Goal: Task Accomplishment & Management: Manage account settings

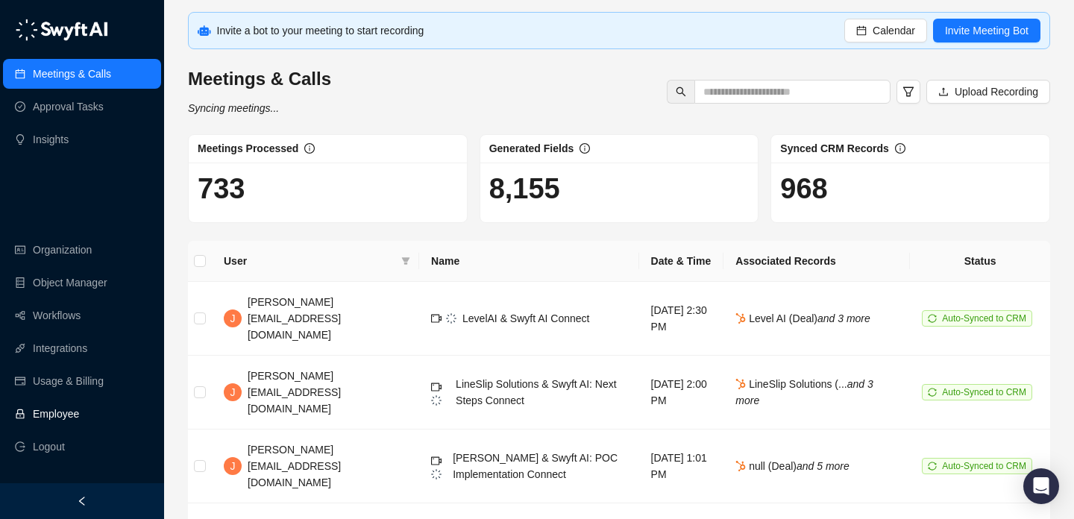
click at [69, 419] on link "Employee" at bounding box center [56, 414] width 46 height 30
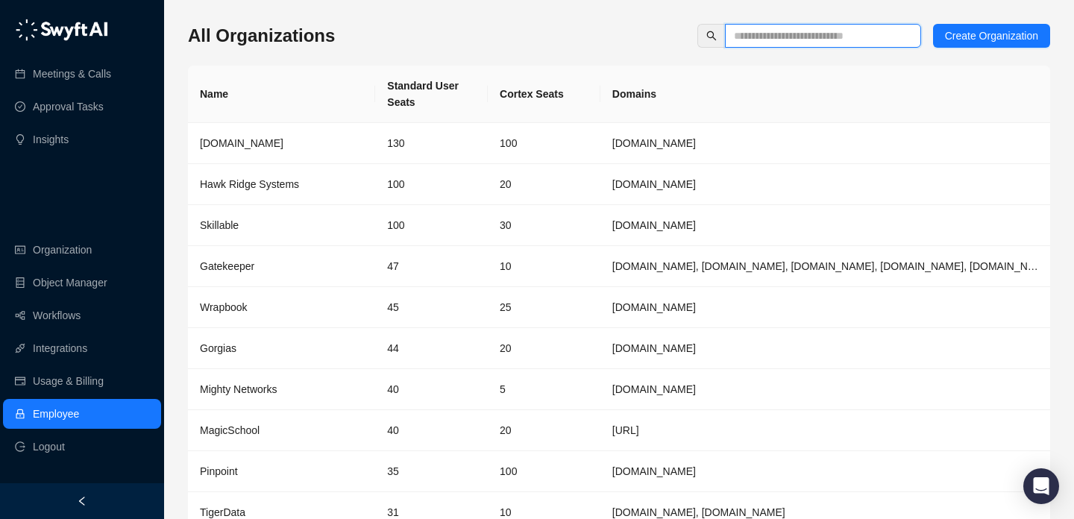
click at [762, 42] on input "text" at bounding box center [817, 36] width 166 height 16
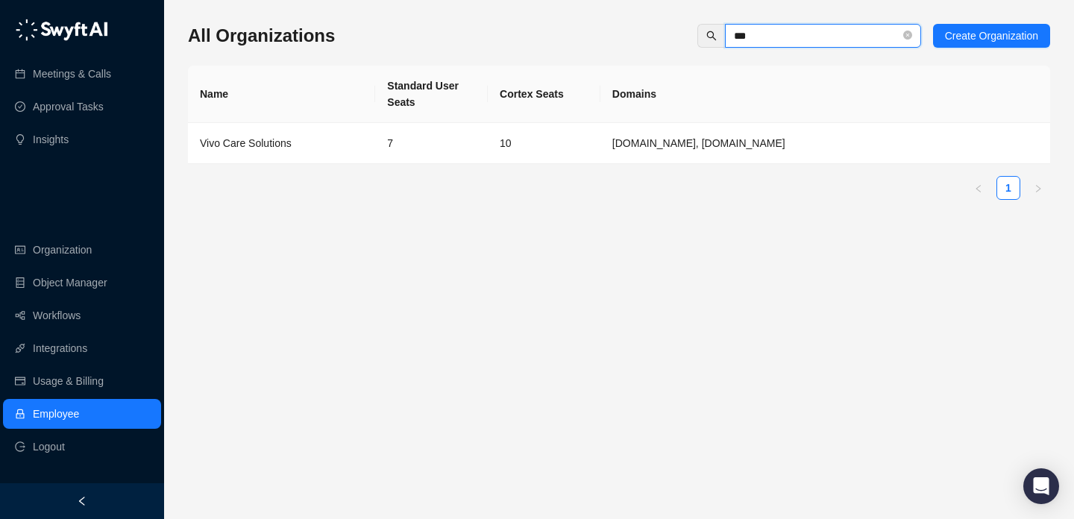
type input "***"
click at [495, 186] on ul "1" at bounding box center [619, 188] width 862 height 24
click at [500, 159] on td "10" at bounding box center [544, 143] width 113 height 41
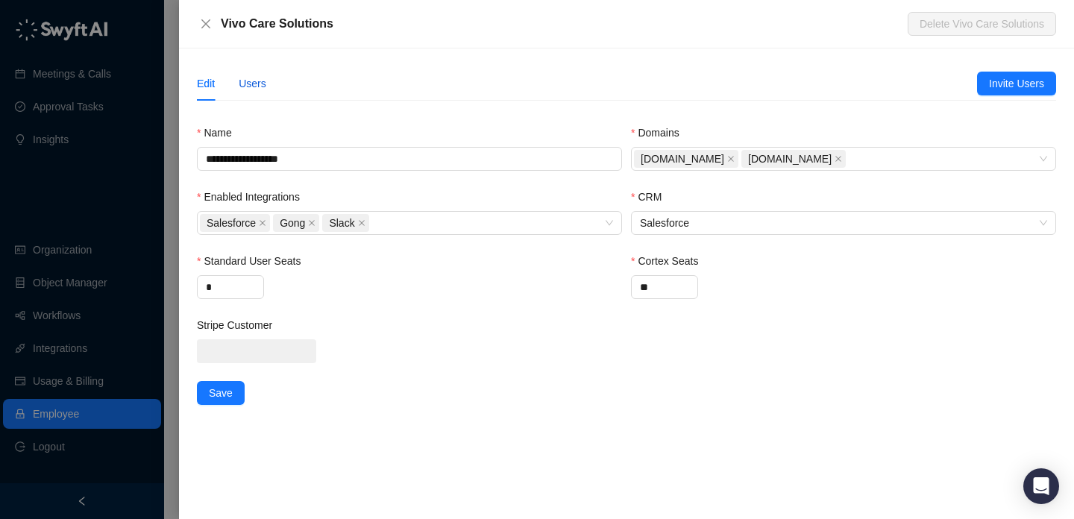
click at [260, 90] on div "Users" at bounding box center [253, 83] width 28 height 16
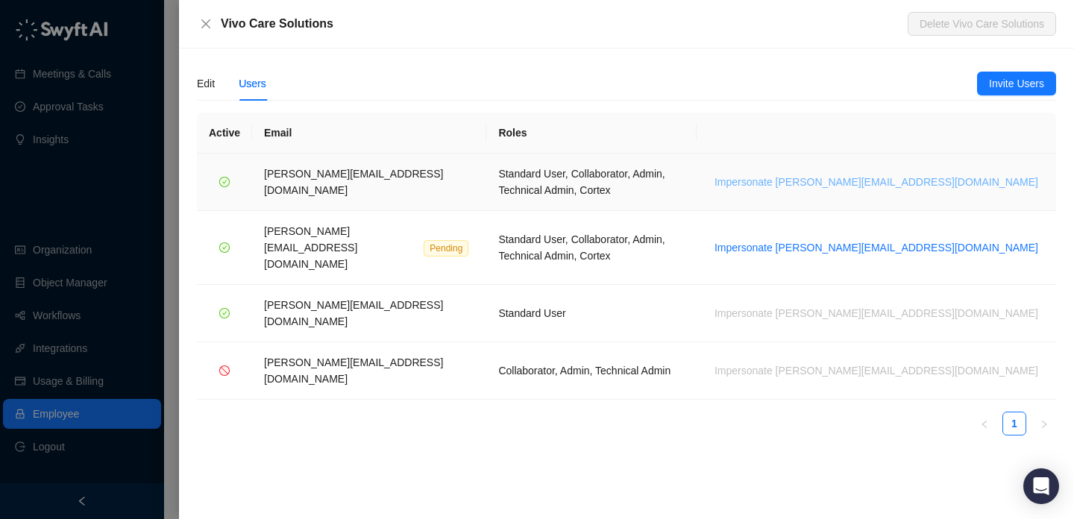
click at [959, 176] on span "Impersonate jerry@vivocaresolutions.com" at bounding box center [877, 182] width 324 height 16
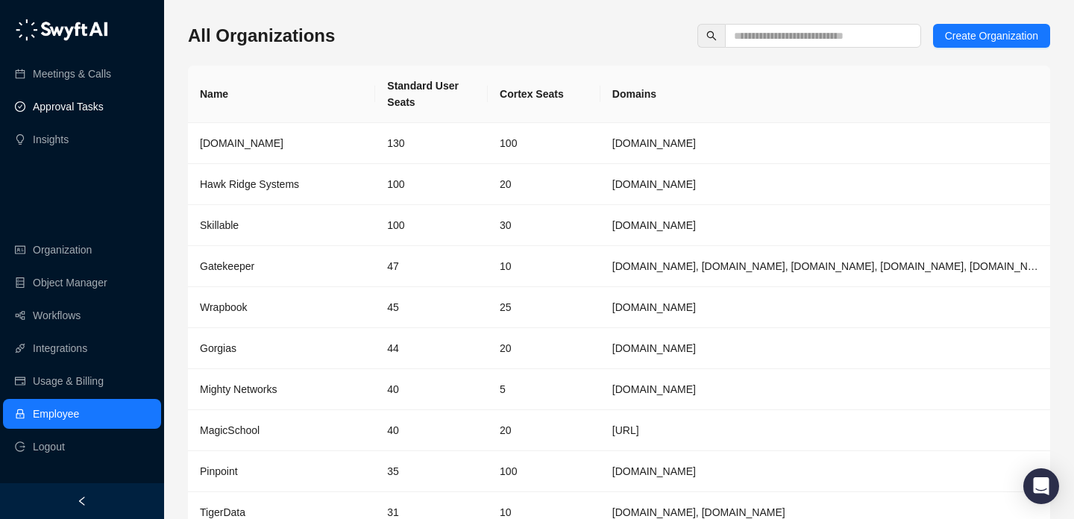
click at [82, 105] on link "Approval Tasks" at bounding box center [68, 107] width 71 height 30
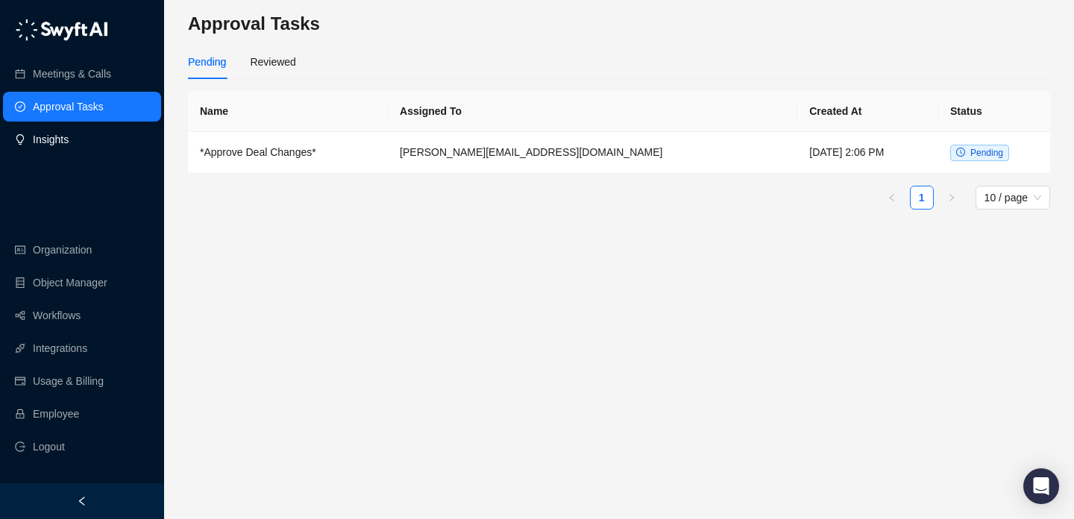
click at [69, 129] on link "Insights" at bounding box center [51, 140] width 36 height 30
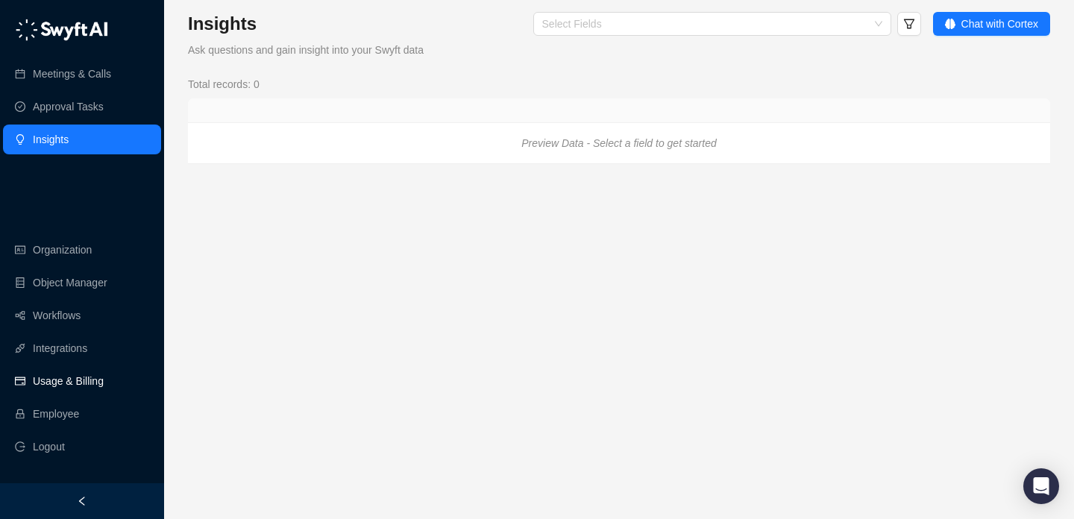
click at [77, 389] on link "Usage & Billing" at bounding box center [68, 381] width 71 height 30
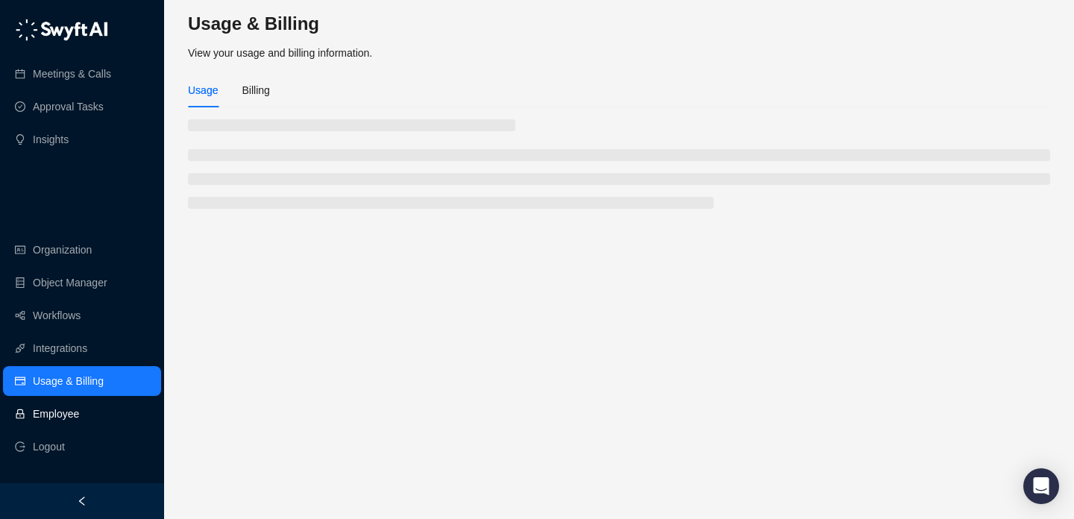
click at [79, 421] on link "Employee" at bounding box center [56, 414] width 46 height 30
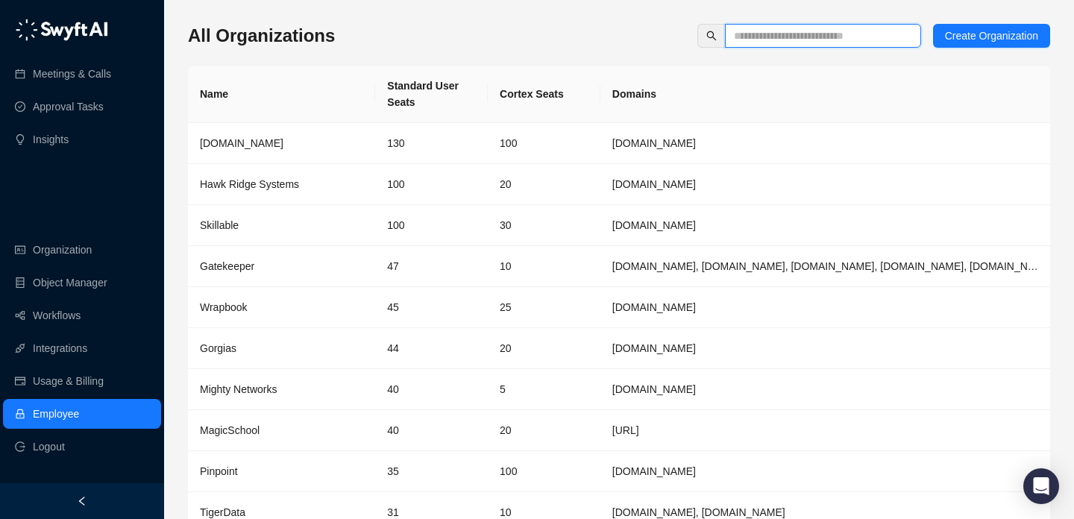
click at [804, 36] on input "text" at bounding box center [817, 36] width 166 height 16
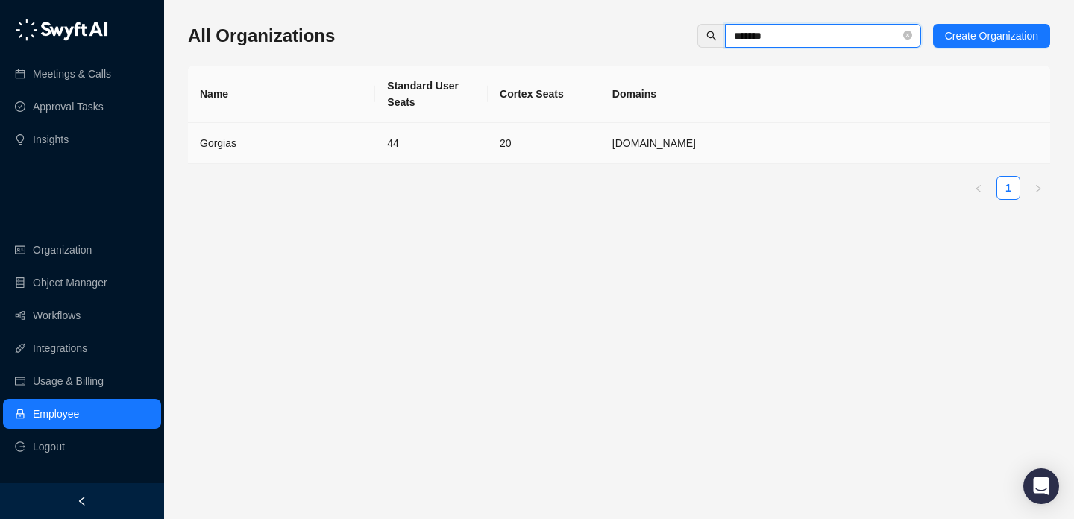
type input "*******"
click at [398, 144] on td "44" at bounding box center [431, 143] width 113 height 41
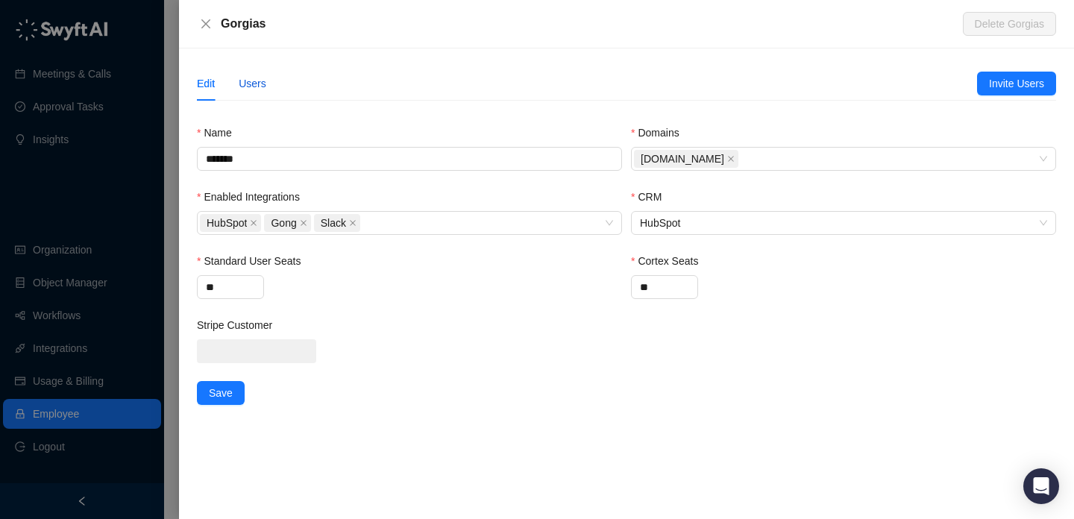
click at [257, 77] on div "Users" at bounding box center [253, 83] width 28 height 16
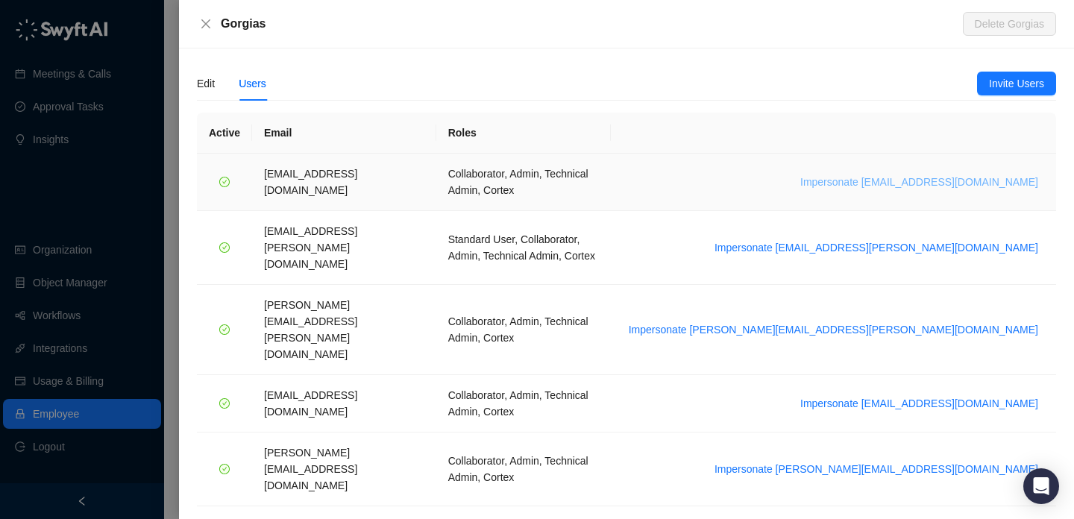
click at [962, 174] on span "Impersonate arash.akhiani@gorgias.com" at bounding box center [919, 182] width 238 height 16
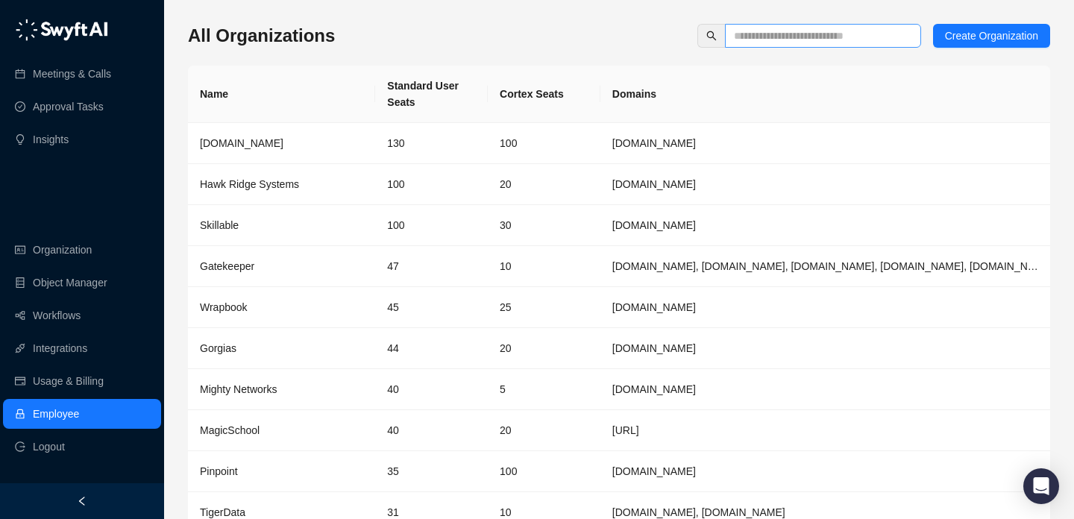
click at [800, 24] on span at bounding box center [823, 36] width 196 height 24
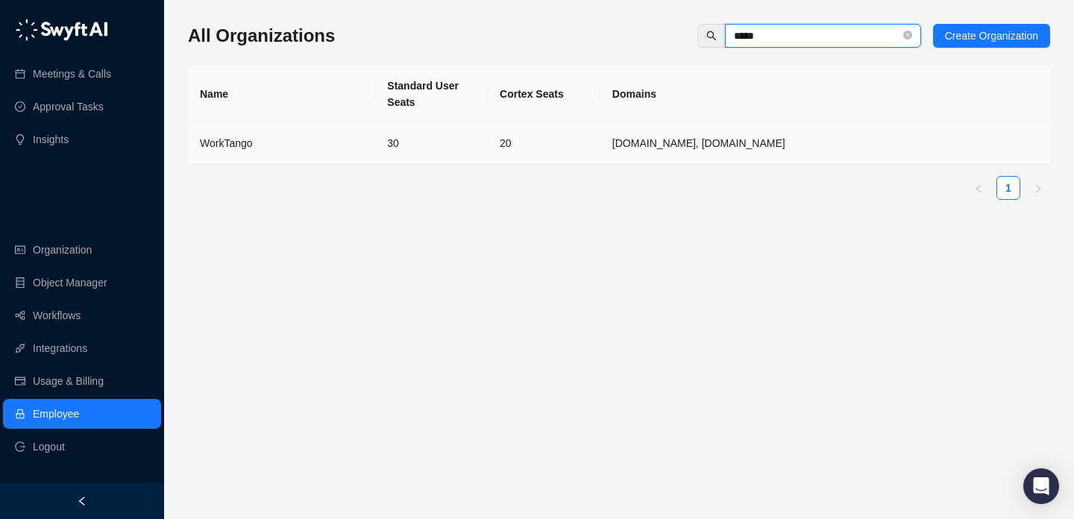
type input "*****"
click at [407, 157] on td "30" at bounding box center [431, 143] width 113 height 41
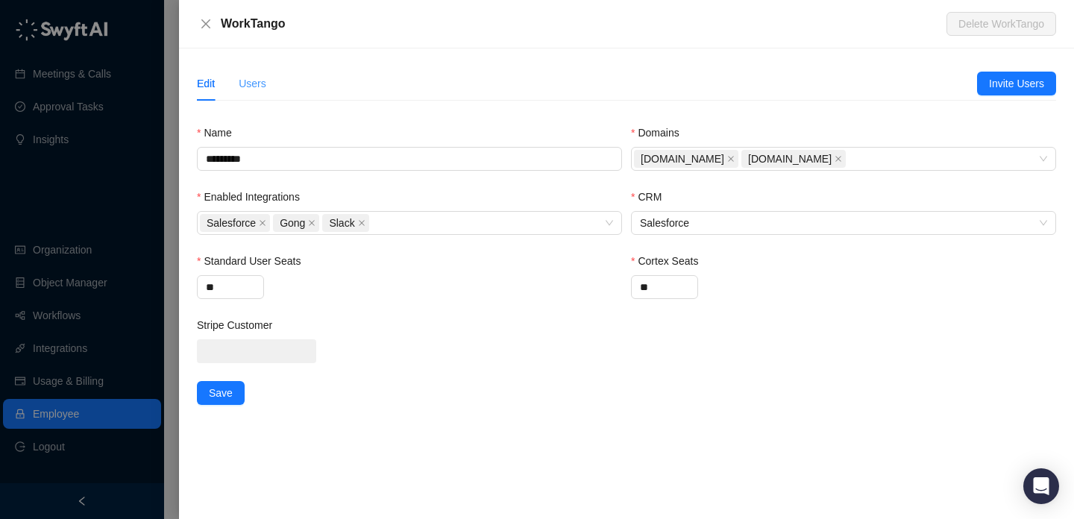
click at [261, 96] on div "Users" at bounding box center [253, 83] width 28 height 34
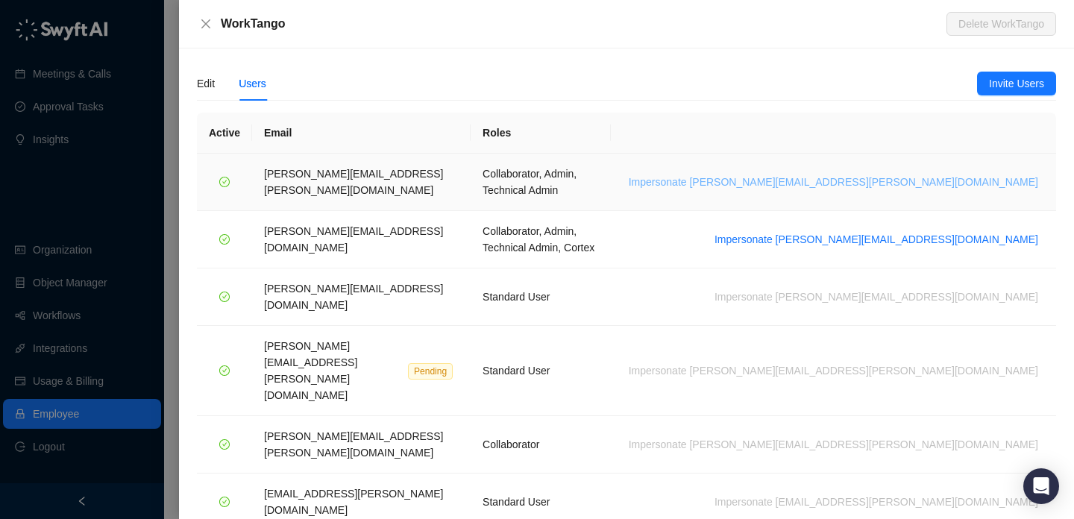
click at [922, 175] on span "Impersonate [PERSON_NAME][EMAIL_ADDRESS][PERSON_NAME][DOMAIN_NAME]" at bounding box center [834, 182] width 410 height 16
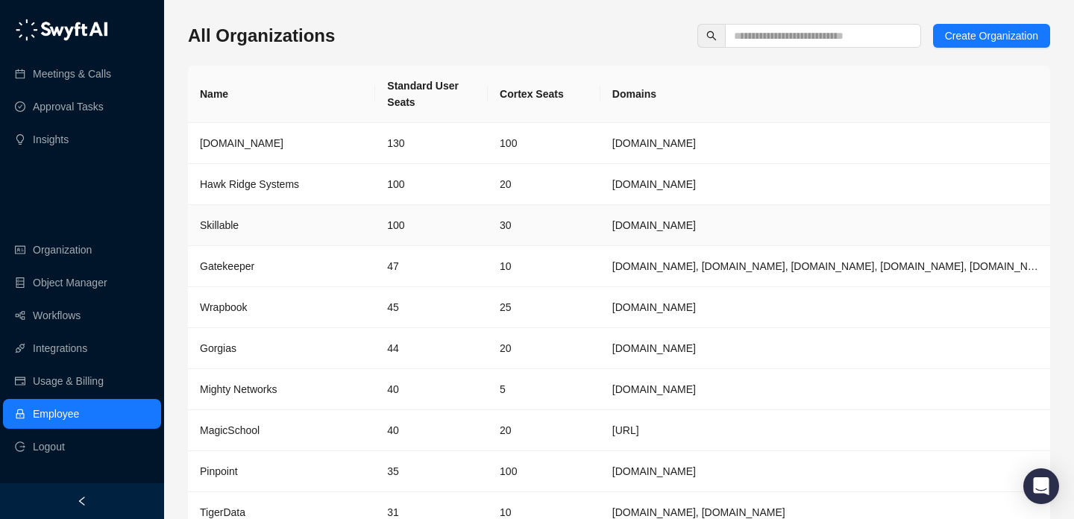
click at [278, 235] on td "Skillable" at bounding box center [281, 225] width 187 height 41
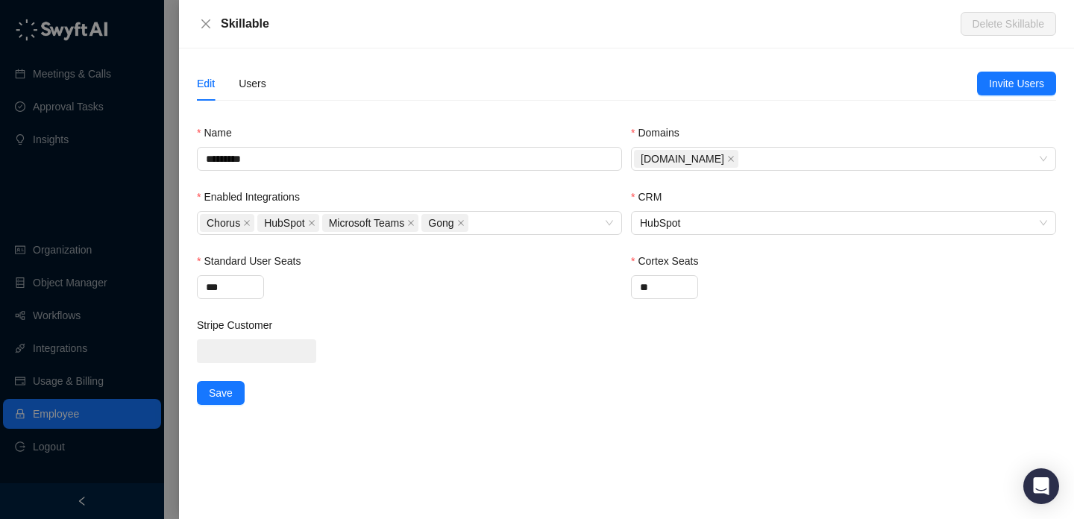
click at [175, 214] on div at bounding box center [537, 259] width 1074 height 519
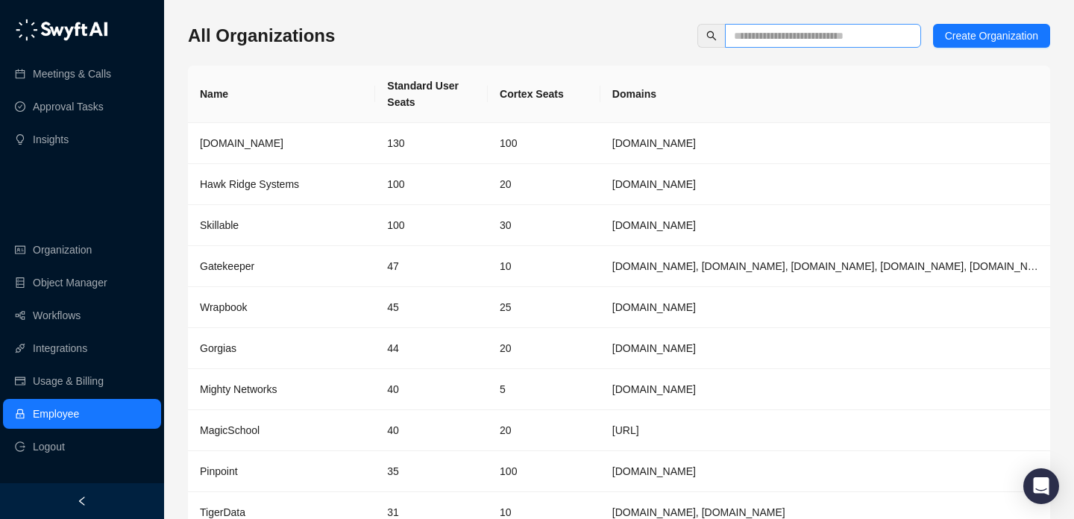
click at [844, 27] on span at bounding box center [823, 36] width 196 height 24
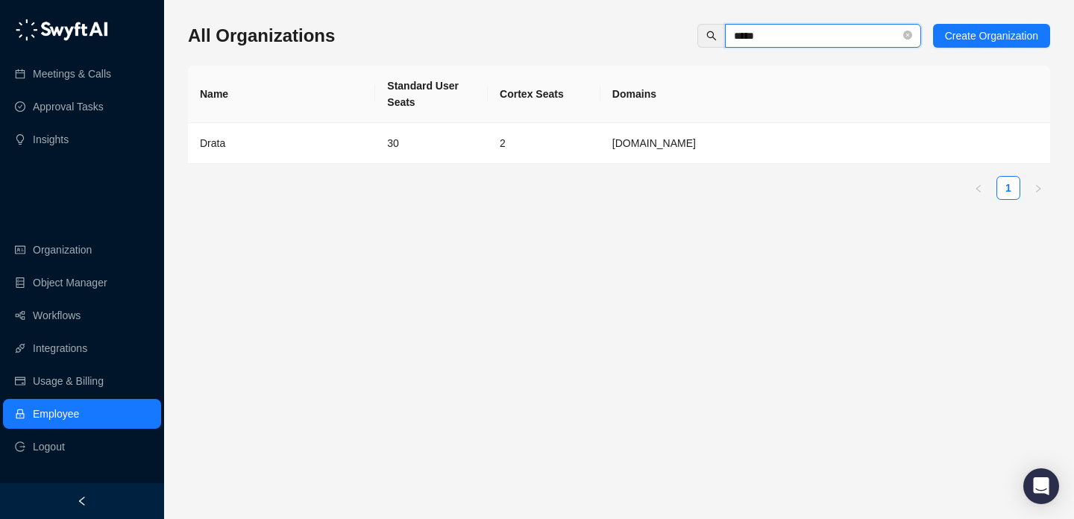
type input "*****"
click at [416, 122] on th "Standard User Seats" at bounding box center [431, 94] width 113 height 57
click at [421, 139] on td "30" at bounding box center [431, 143] width 113 height 41
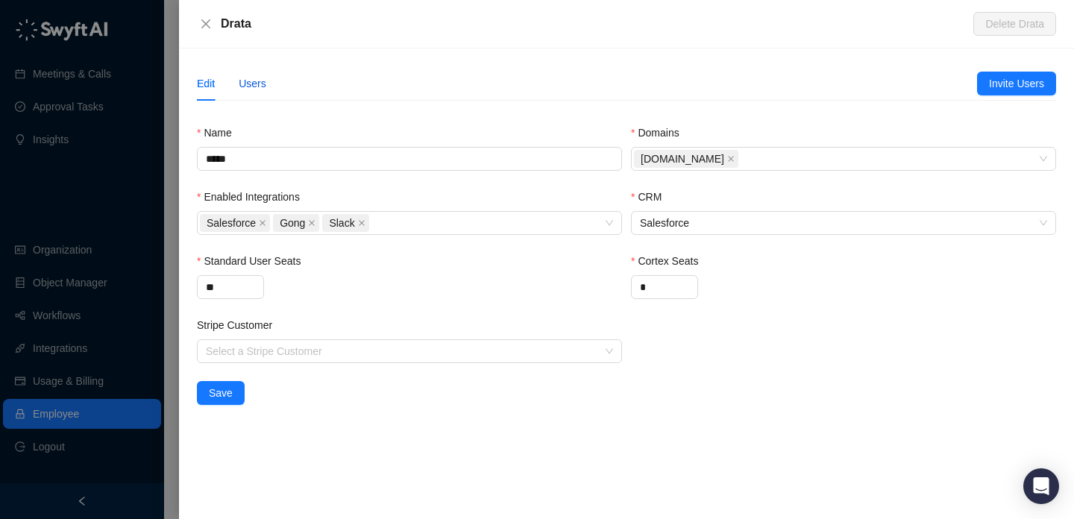
click at [256, 81] on div "Users" at bounding box center [253, 83] width 28 height 16
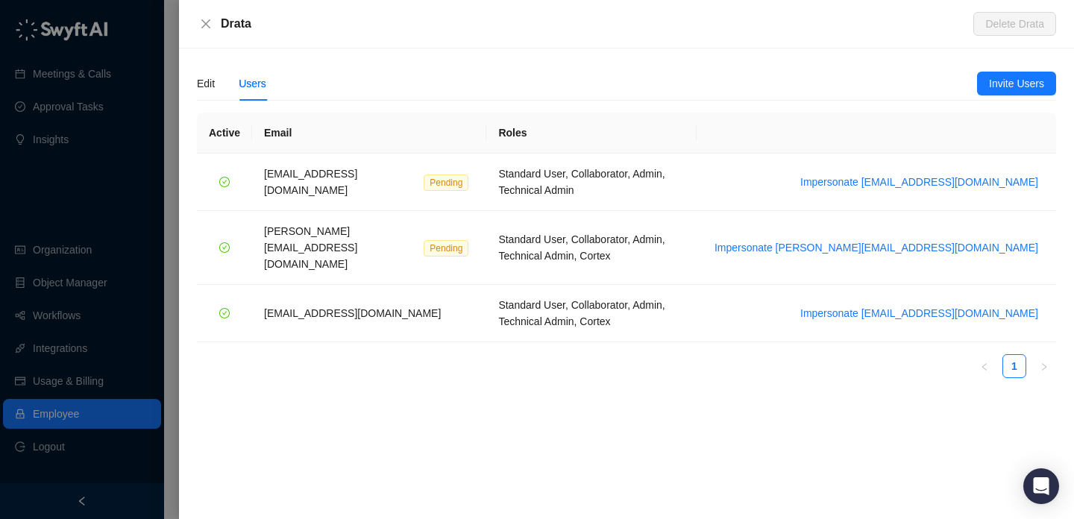
click at [216, 69] on div "Edit Users" at bounding box center [231, 83] width 69 height 34
click at [216, 78] on div "Edit Users" at bounding box center [231, 83] width 69 height 34
click at [202, 73] on div "Edit" at bounding box center [206, 83] width 18 height 34
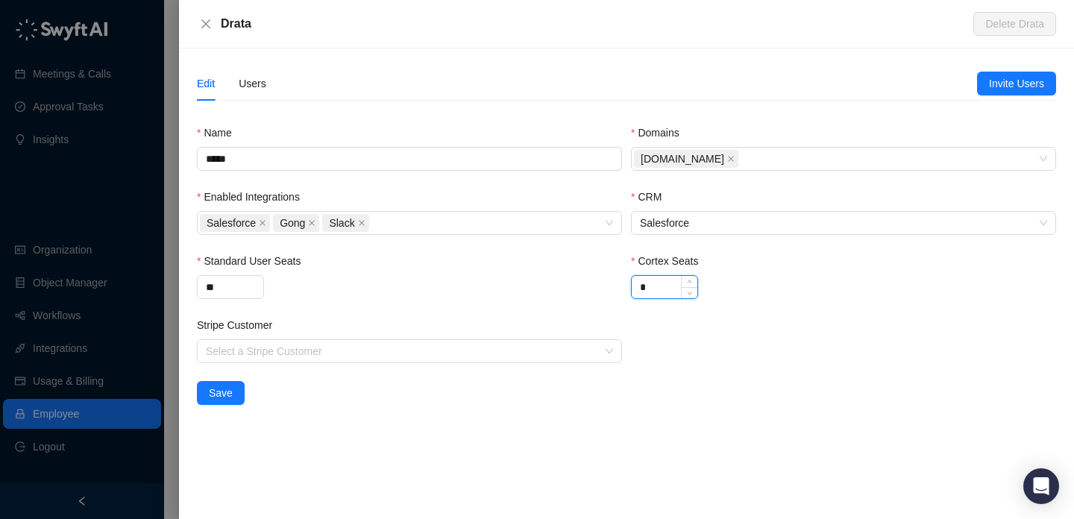
click at [678, 283] on input "*" at bounding box center [665, 287] width 66 height 22
type input "**"
click at [213, 291] on input "**" at bounding box center [231, 287] width 66 height 22
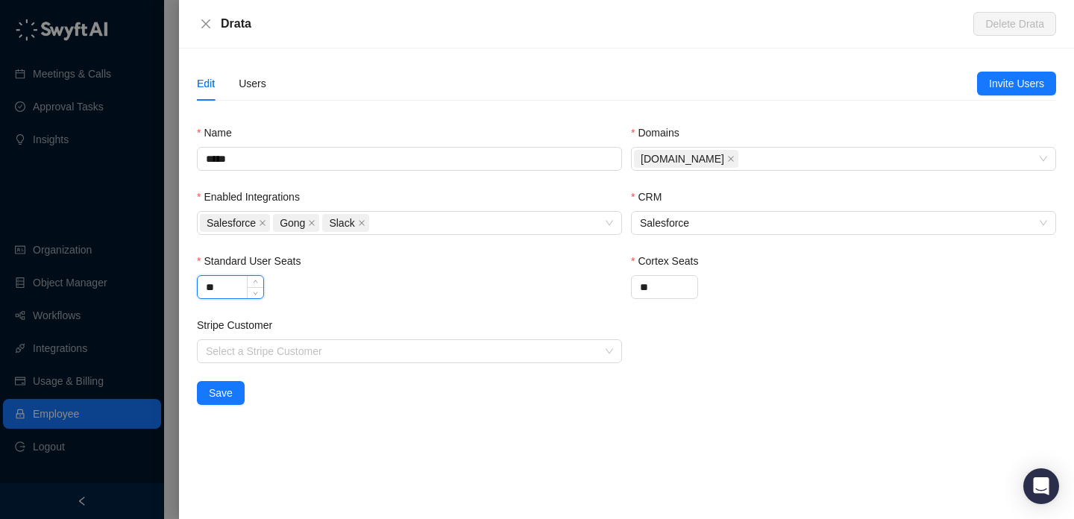
type input "*"
type input "**"
click at [202, 409] on div "Edit Users Invite Users Name ***** Domains Drata.com Enabled Integrations Sales…" at bounding box center [626, 283] width 895 height 471
click at [221, 402] on button "Save" at bounding box center [221, 393] width 48 height 24
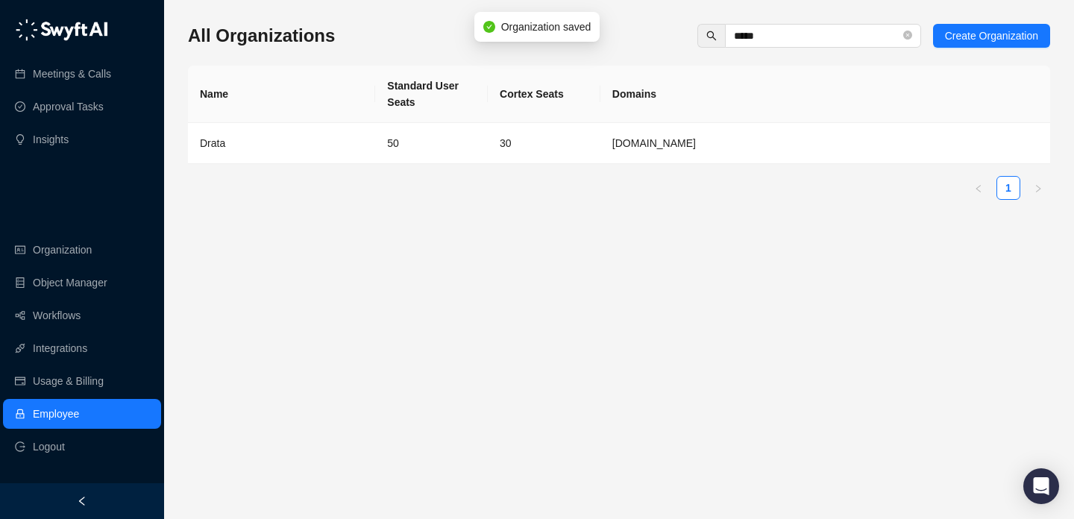
click at [615, 119] on th "Domains" at bounding box center [826, 94] width 450 height 57
click at [615, 151] on td "Drata.com" at bounding box center [826, 143] width 450 height 41
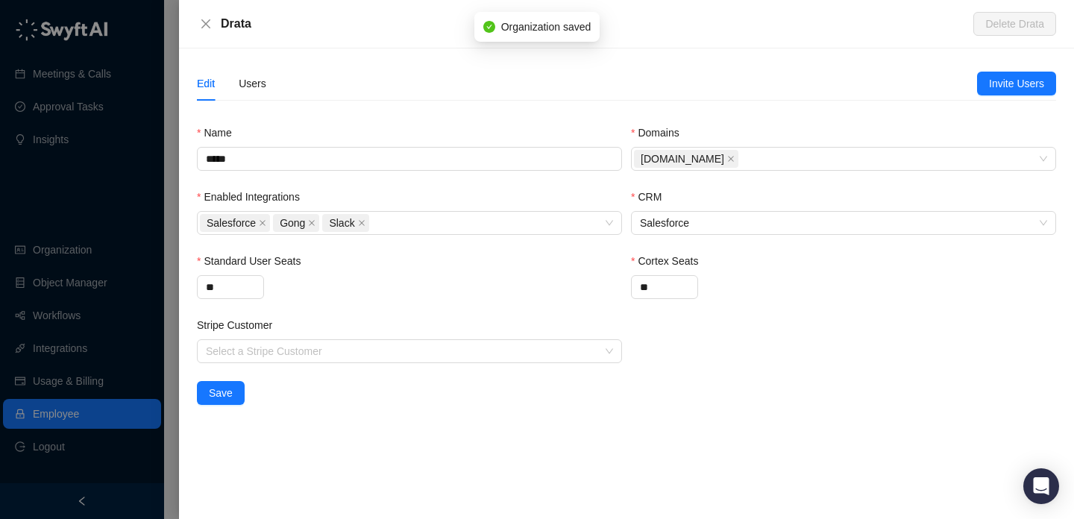
click at [272, 70] on div "Edit Users" at bounding box center [587, 83] width 780 height 34
click at [252, 90] on div "Users" at bounding box center [253, 83] width 28 height 16
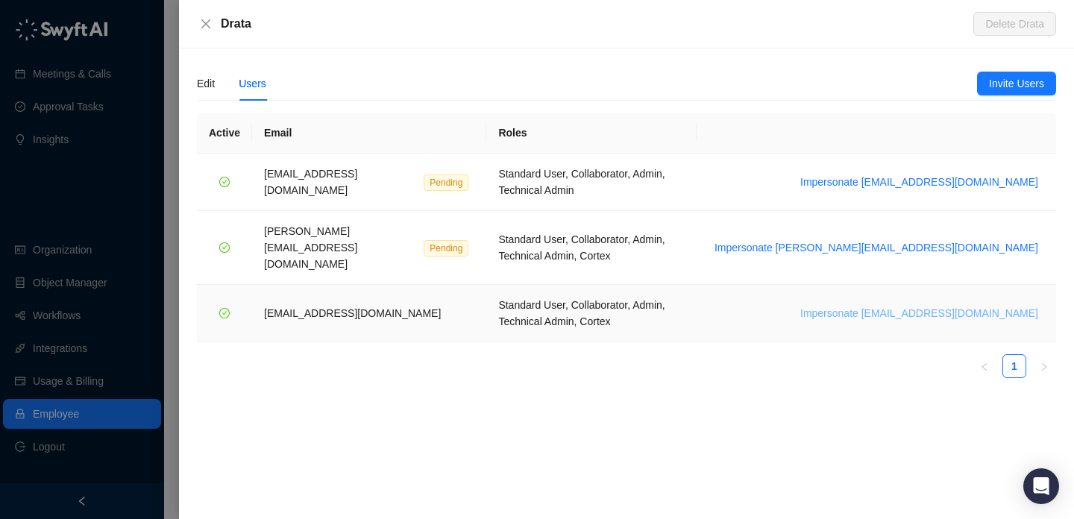
click at [899, 305] on span "Impersonate vinniesafin@drata.com" at bounding box center [919, 313] width 238 height 16
